Goal: Navigation & Orientation: Find specific page/section

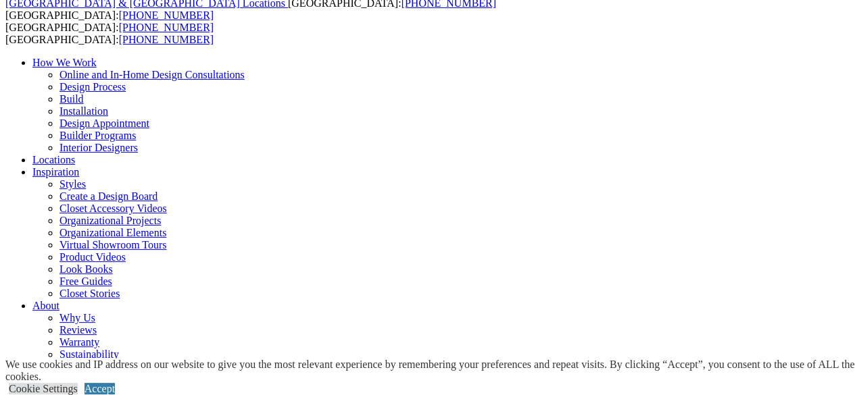
scroll to position [105, 0]
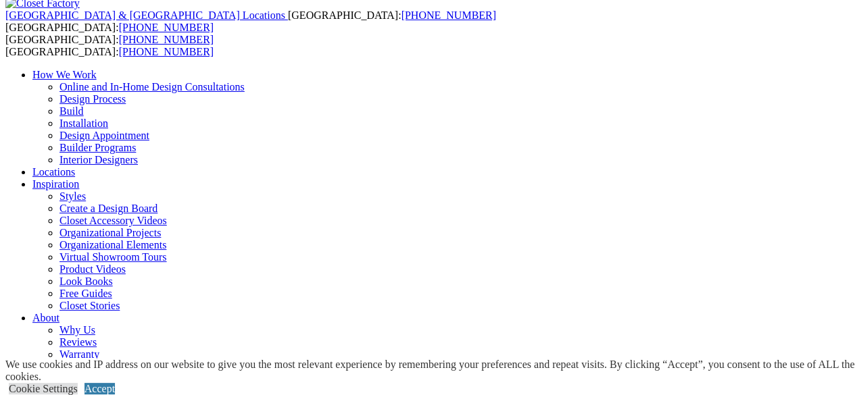
scroll to position [65, 0]
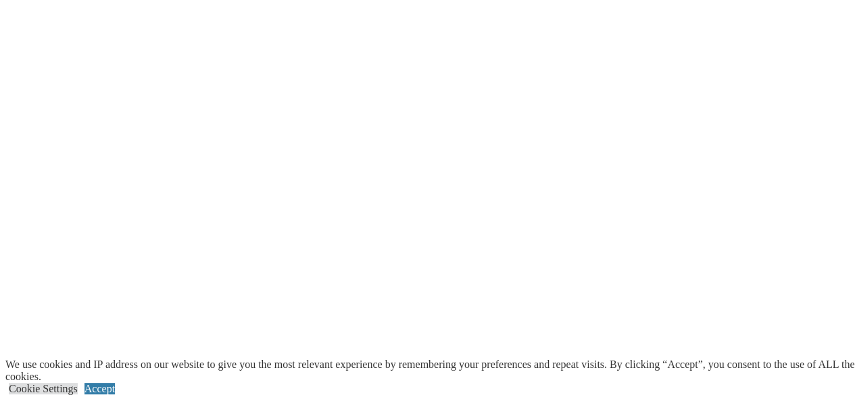
scroll to position [973, 0]
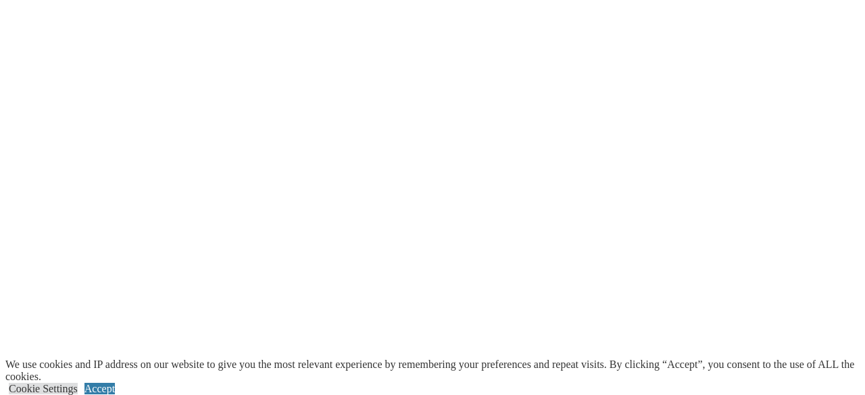
click at [0, 0] on link at bounding box center [0, 0] width 0 height 0
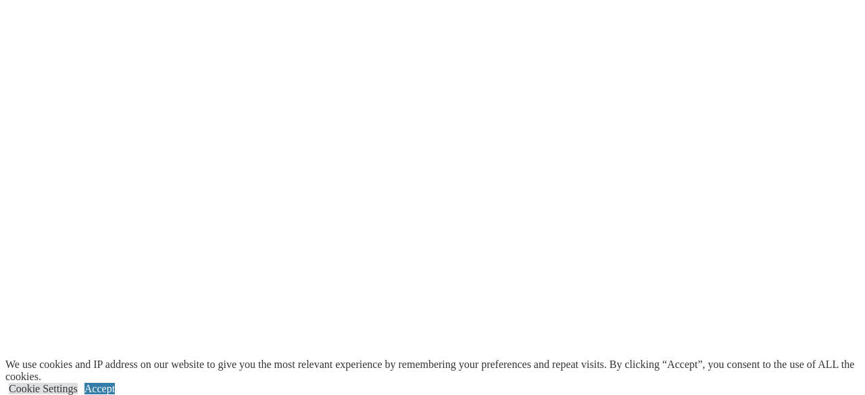
click at [0, 0] on link at bounding box center [0, 0] width 0 height 0
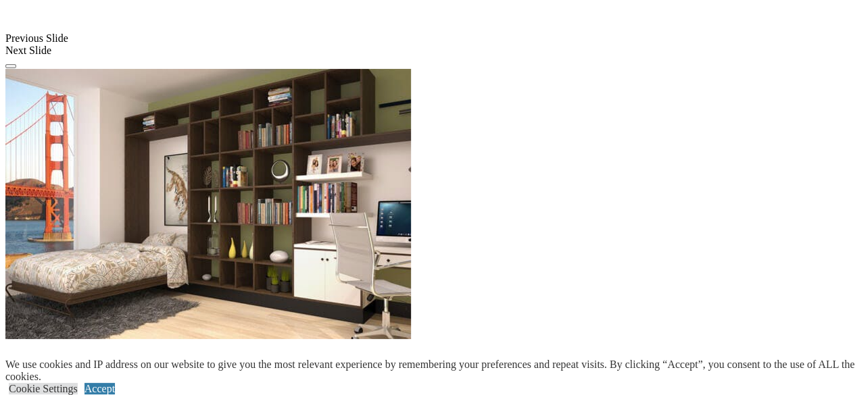
scroll to position [1307, 0]
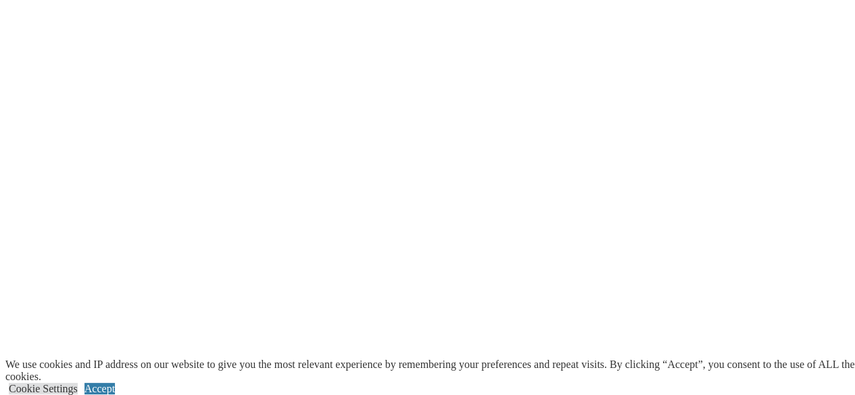
scroll to position [1705, 0]
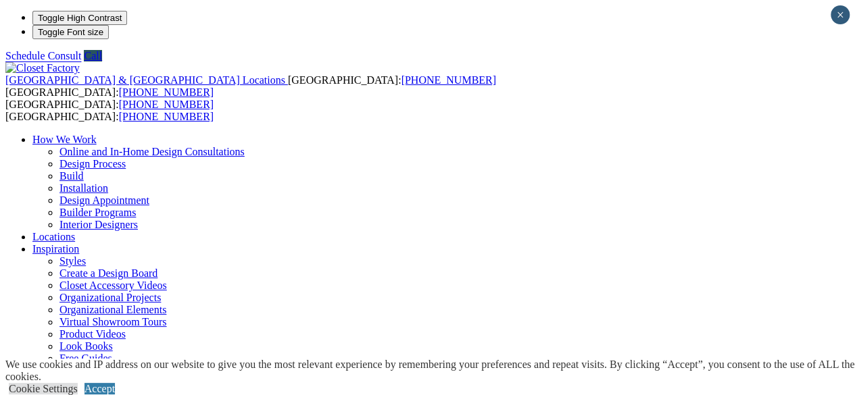
drag, startPoint x: 542, startPoint y: 180, endPoint x: 536, endPoint y: 188, distance: 9.6
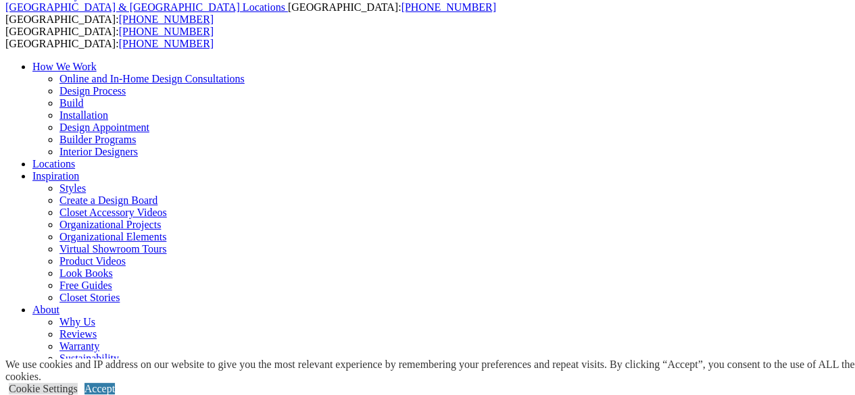
scroll to position [59, 0]
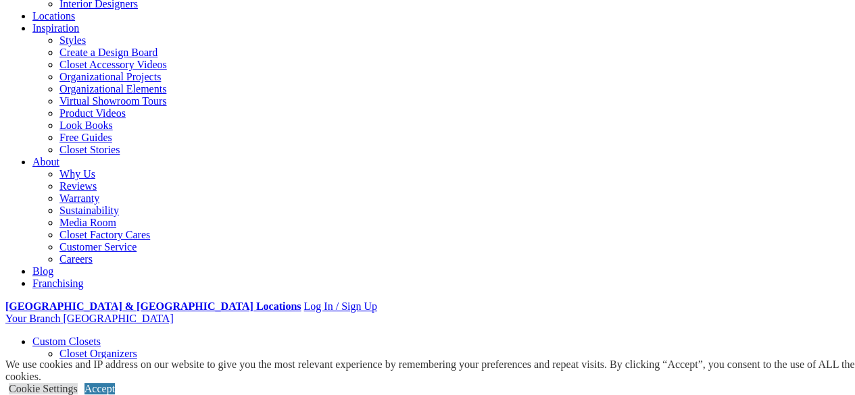
scroll to position [222, 0]
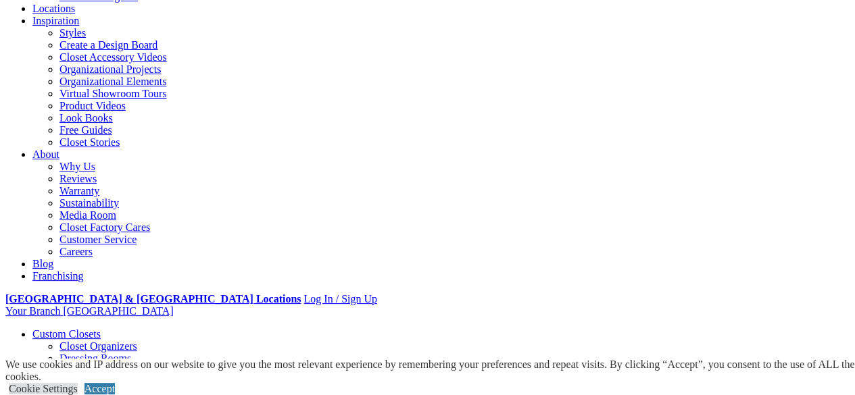
scroll to position [228, 0]
